Goal: Answer question/provide support: Share knowledge or assist other users

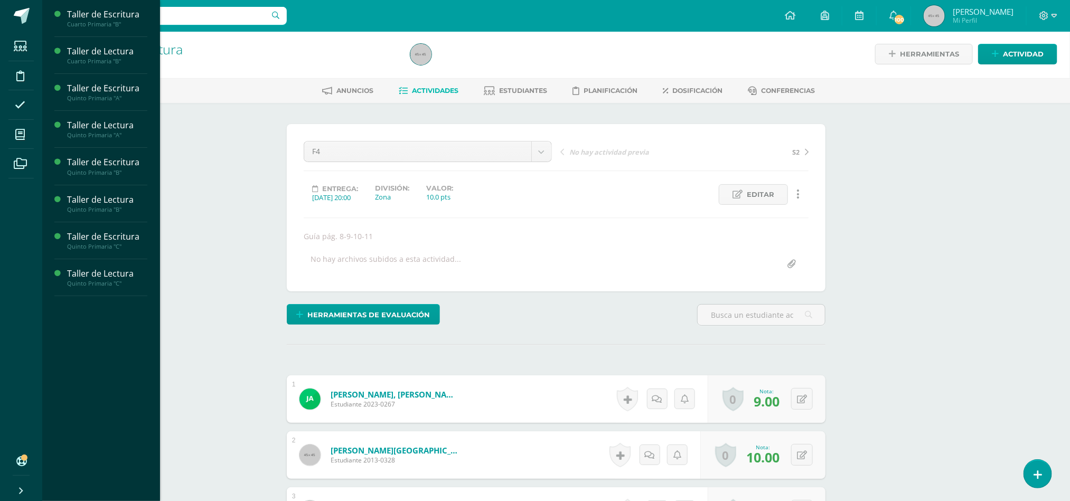
click at [24, 135] on icon at bounding box center [20, 134] width 10 height 11
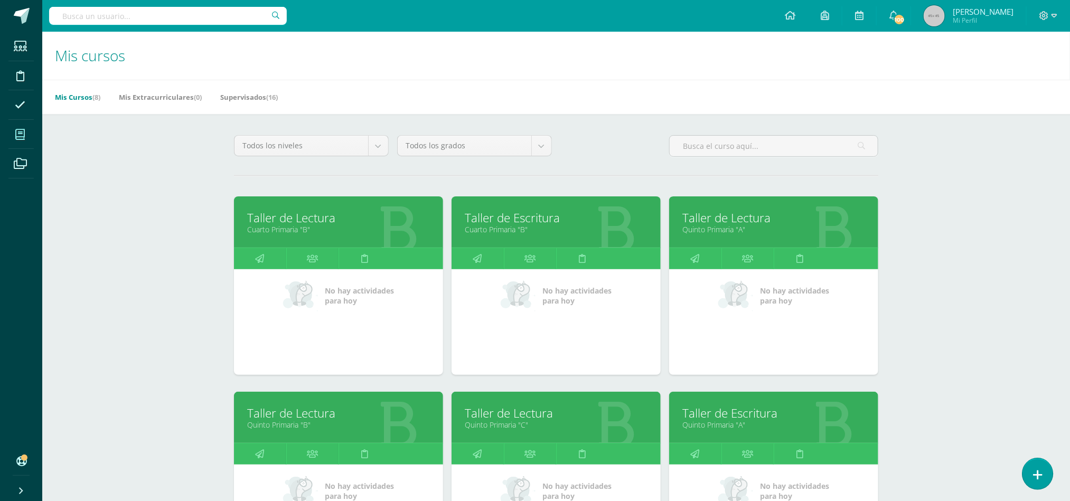
click at [1038, 471] on icon at bounding box center [1038, 475] width 10 height 12
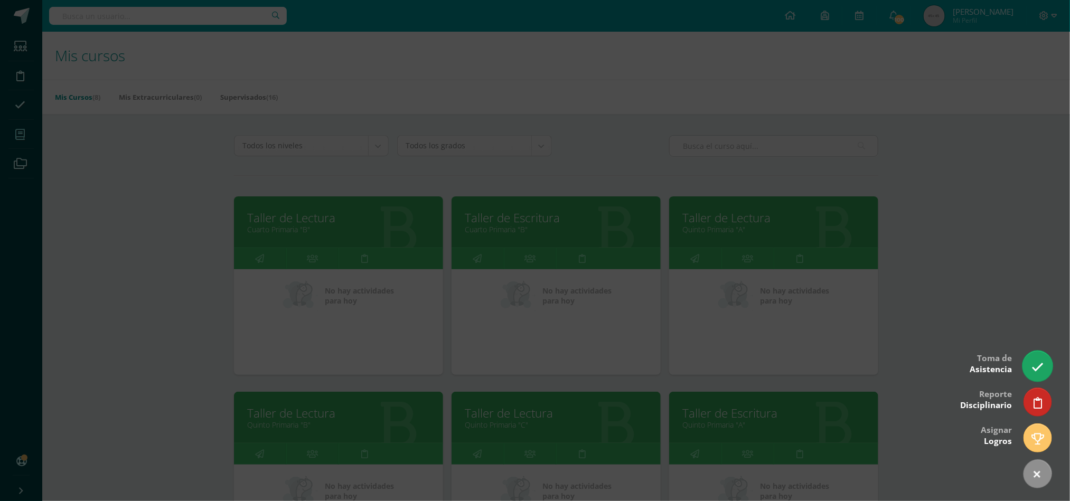
click at [1038, 365] on icon at bounding box center [1038, 367] width 12 height 12
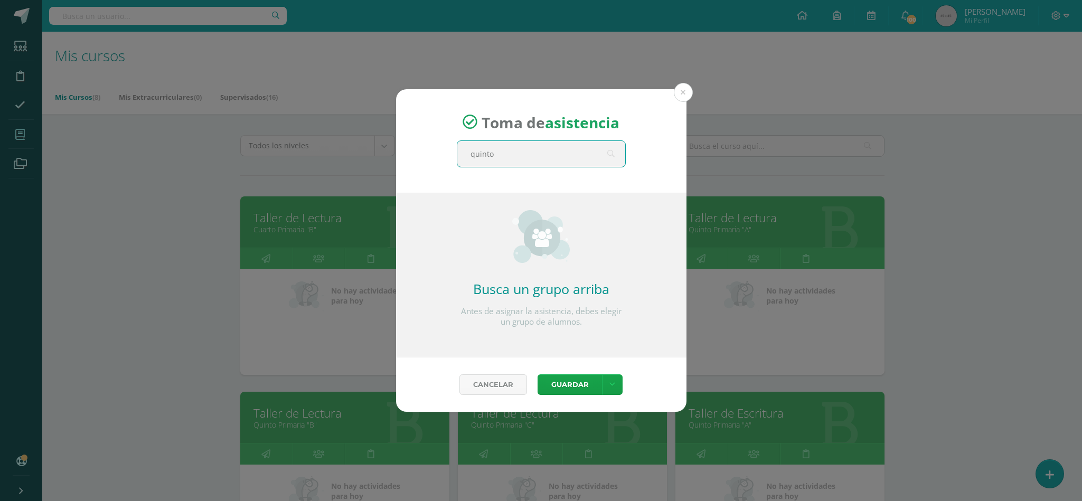
type input "quinto a"
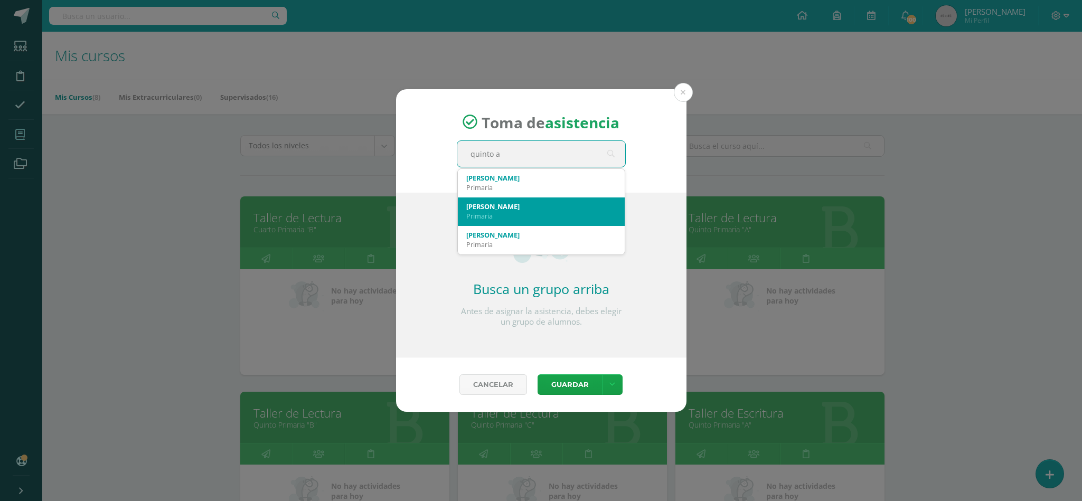
click at [594, 213] on div "Primaria" at bounding box center [541, 216] width 150 height 10
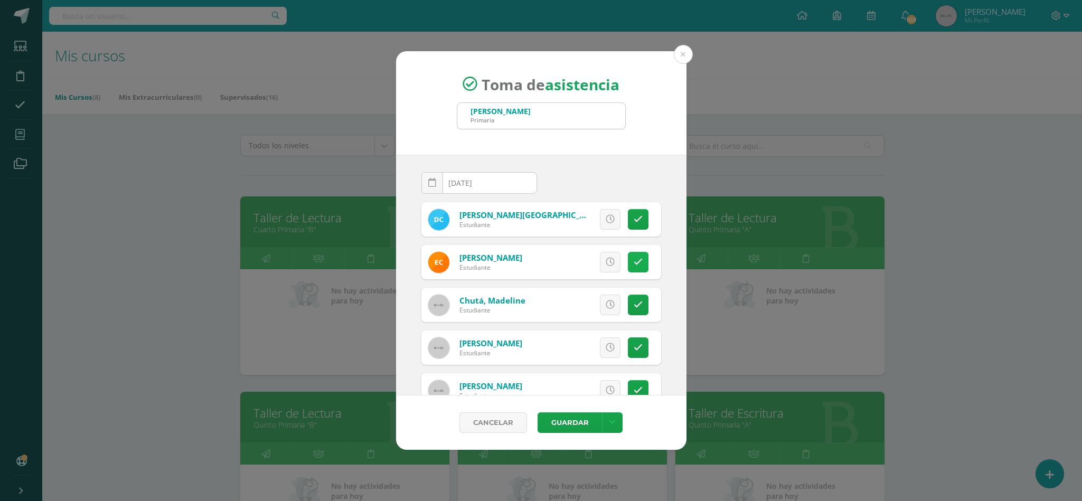
click at [634, 267] on icon at bounding box center [638, 262] width 9 height 9
click at [578, 267] on span "Excusa" at bounding box center [592, 262] width 29 height 20
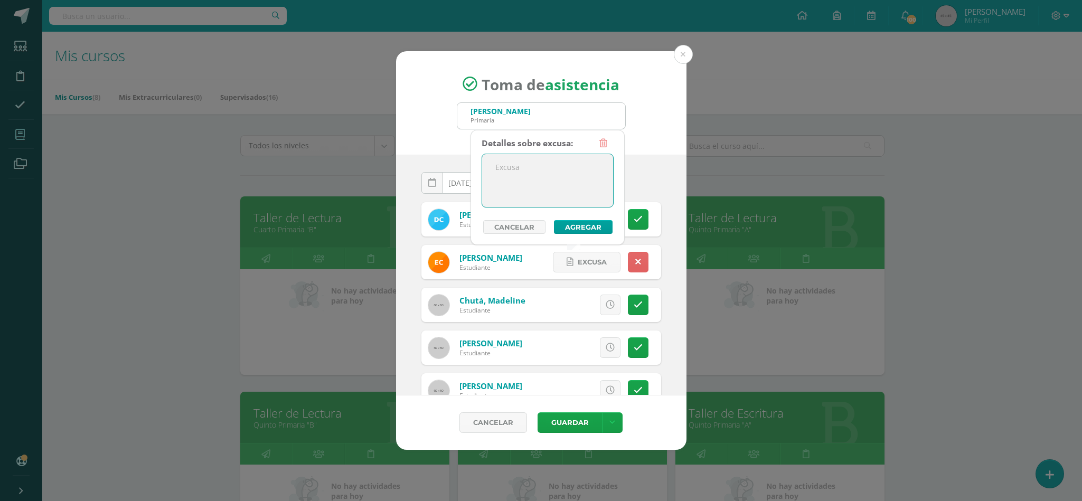
click at [507, 175] on textarea at bounding box center [547, 180] width 131 height 53
type textarea "Enfermedad"
click at [572, 228] on button "Agregar" at bounding box center [583, 227] width 59 height 14
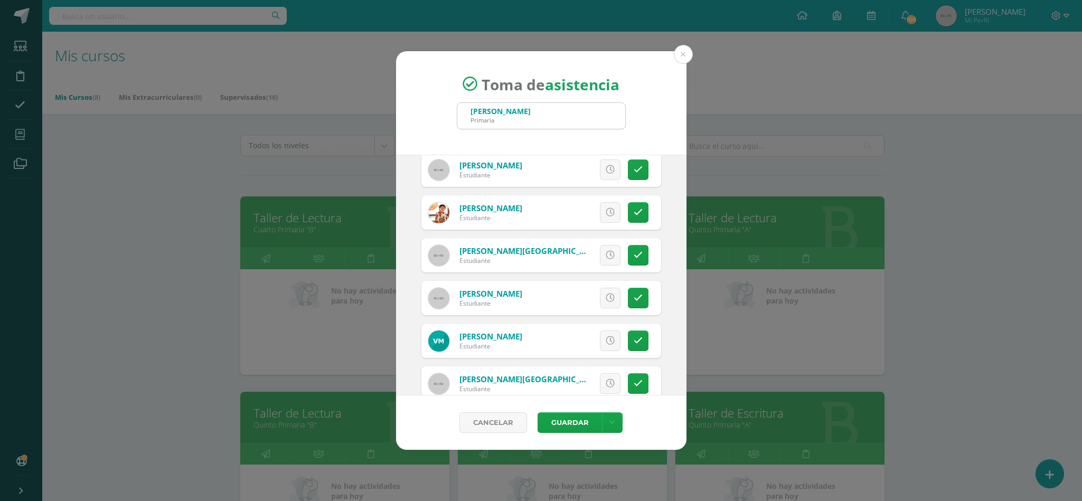
scroll to position [525, 0]
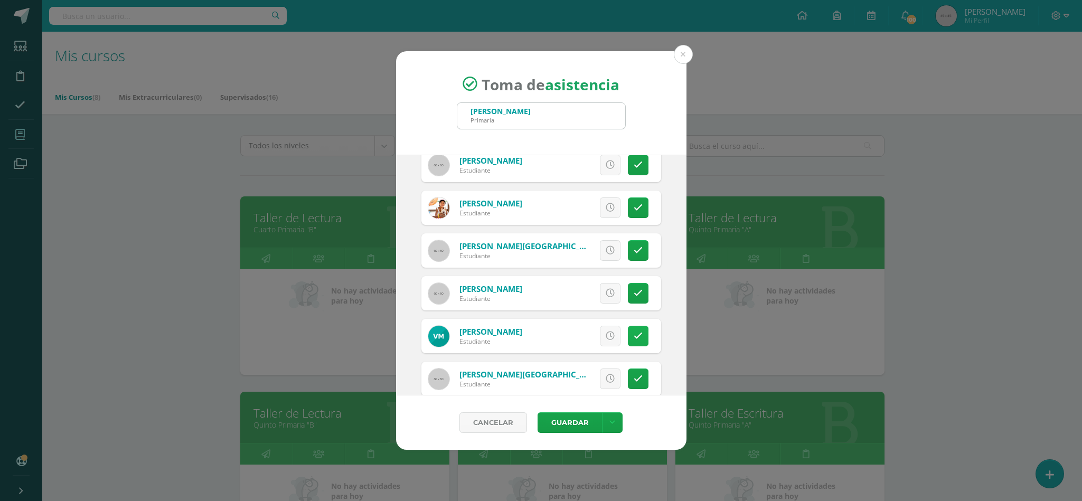
click at [634, 335] on icon at bounding box center [638, 336] width 9 height 9
click at [578, 341] on span "Excusa" at bounding box center [592, 336] width 29 height 20
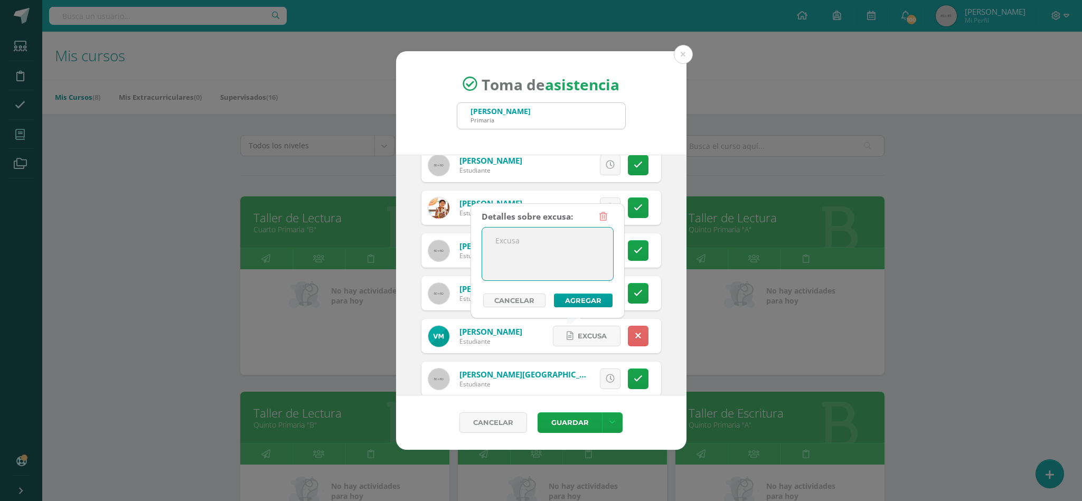
click at [553, 254] on textarea at bounding box center [547, 254] width 131 height 53
type textarea "Permiso"
click at [594, 303] on button "Agregar" at bounding box center [583, 301] width 59 height 14
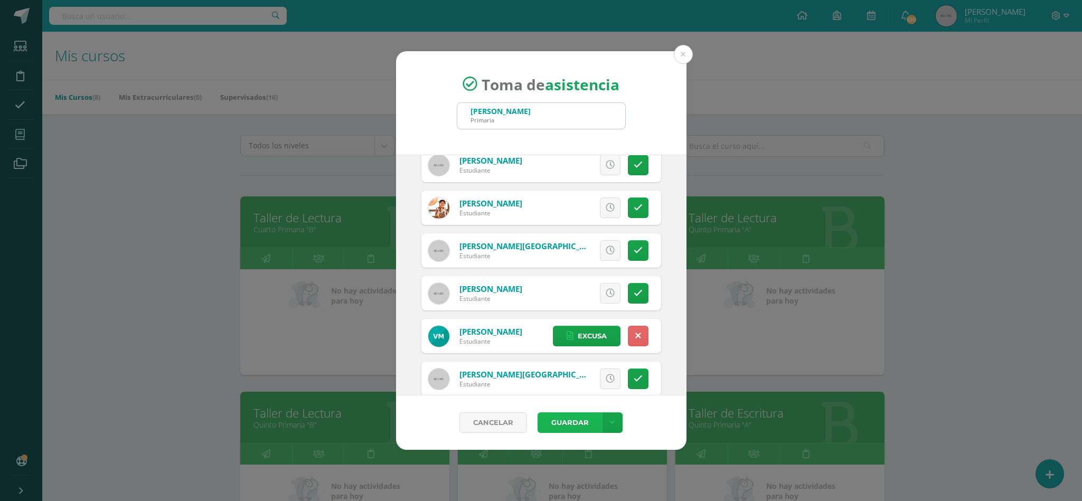
click at [583, 422] on button "Guardar" at bounding box center [570, 423] width 64 height 21
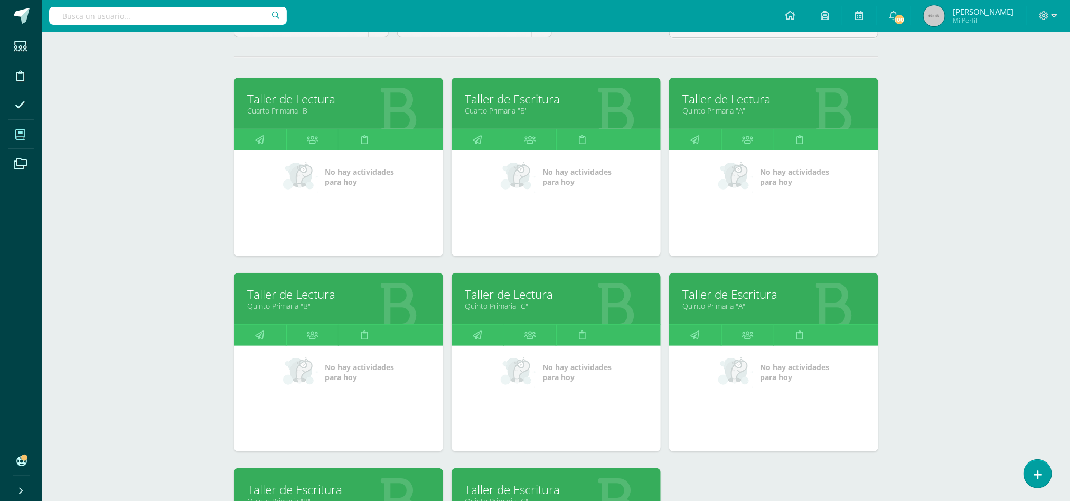
scroll to position [117, 0]
